Goal: Task Accomplishment & Management: Complete application form

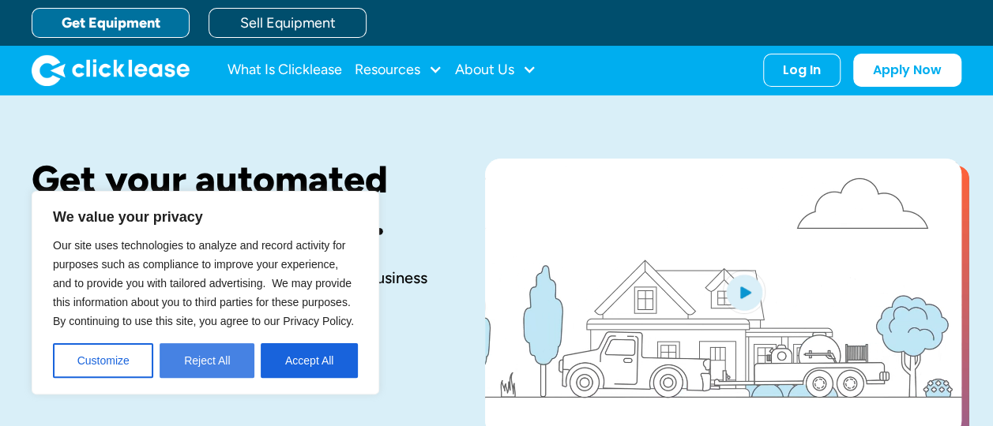
click at [215, 362] on button "Reject All" at bounding box center [207, 361] width 95 height 35
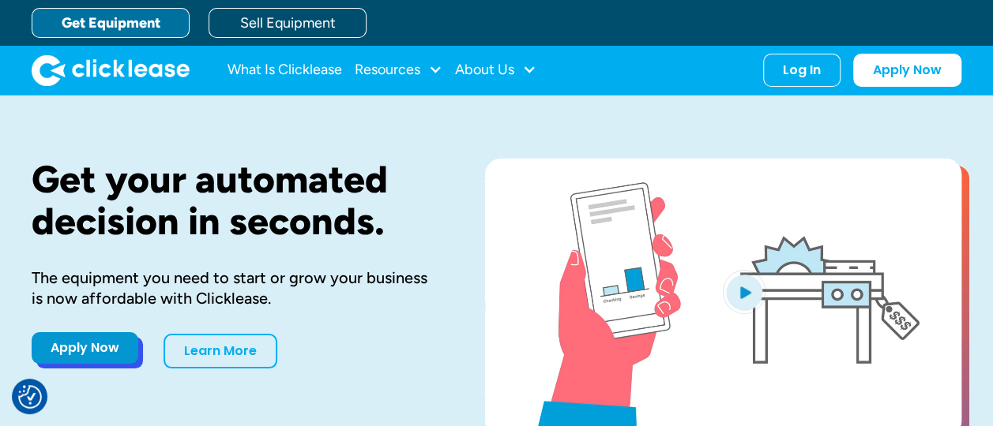
click at [93, 350] on link "Apply Now" at bounding box center [85, 348] width 107 height 32
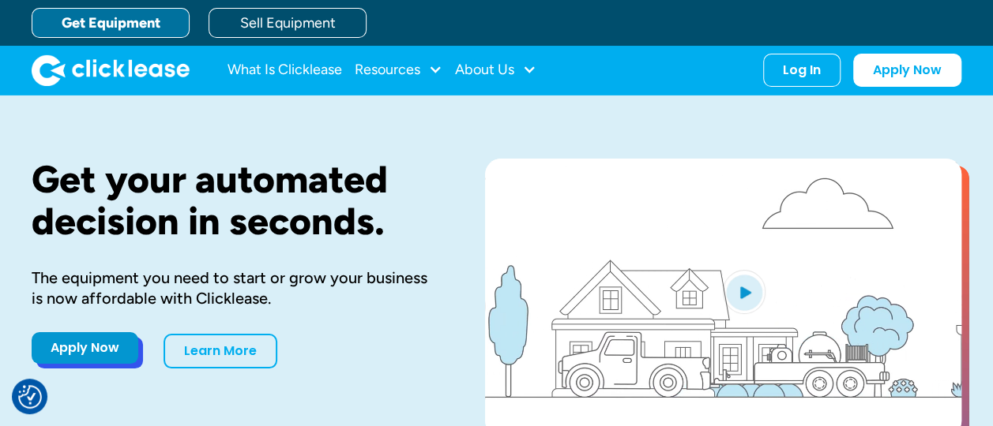
click at [94, 353] on link "Apply Now" at bounding box center [85, 348] width 107 height 32
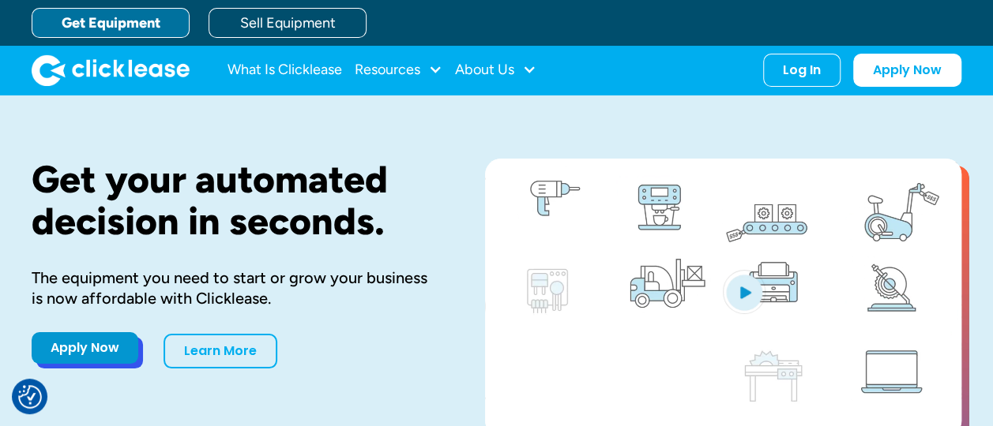
click at [92, 340] on link "Apply Now" at bounding box center [85, 348] width 107 height 32
